Goal: Transaction & Acquisition: Purchase product/service

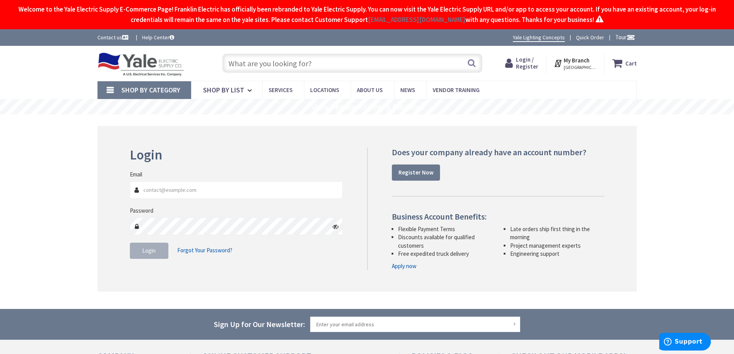
type input "[PERSON_NAME][EMAIL_ADDRESS][PERSON_NAME][DOMAIN_NAME]"
click at [161, 254] on button "Login" at bounding box center [149, 251] width 39 height 16
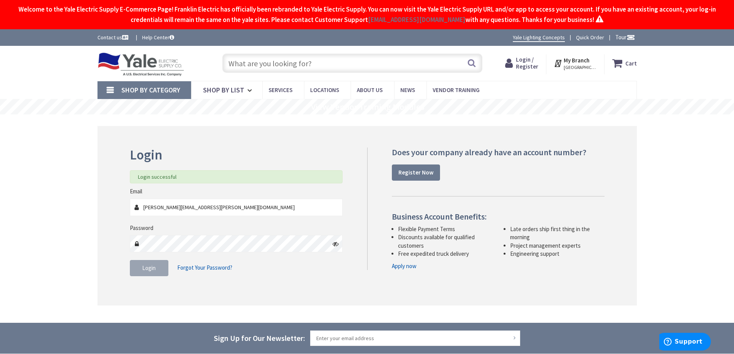
type input "Kidstreet Playground, [STREET_ADDRESS][PERSON_NAME]"
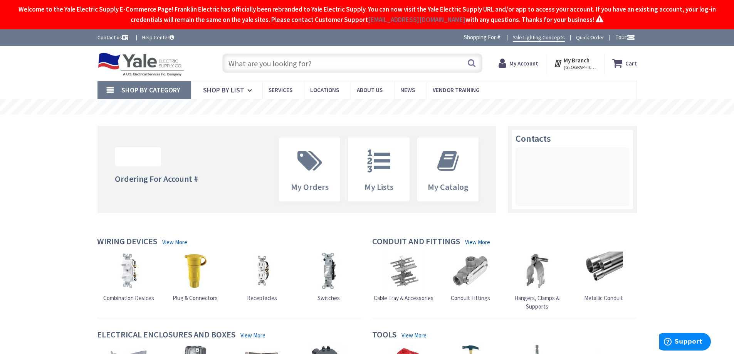
click at [246, 71] on input "text" at bounding box center [352, 63] width 260 height 19
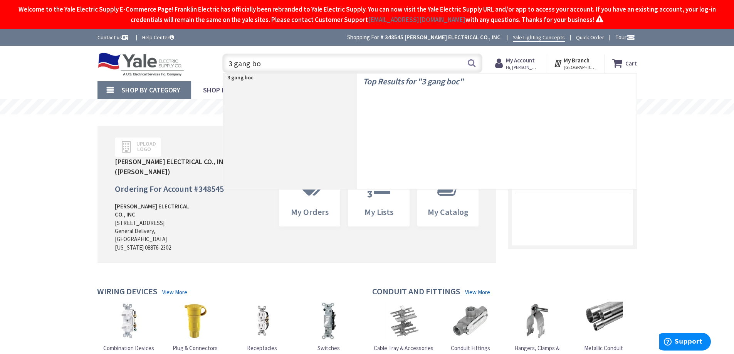
type input "3 gang box"
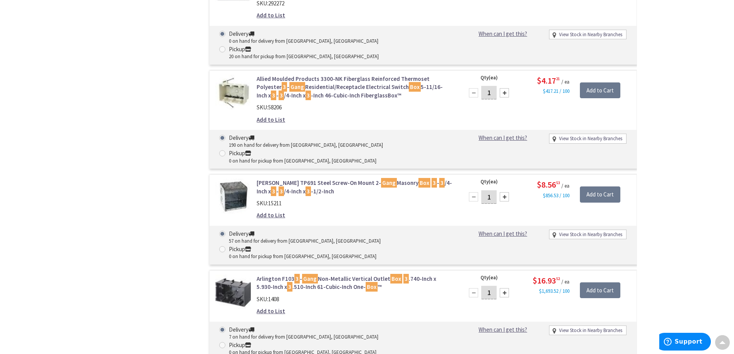
scroll to position [2813, 0]
